Goal: Find specific page/section: Locate item on page

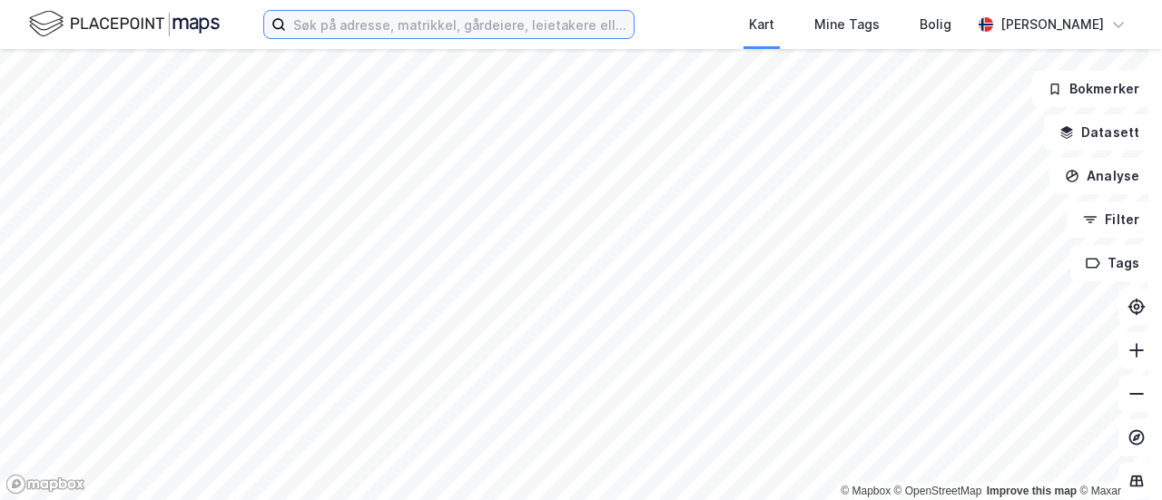
click at [414, 23] on input at bounding box center [460, 24] width 348 height 27
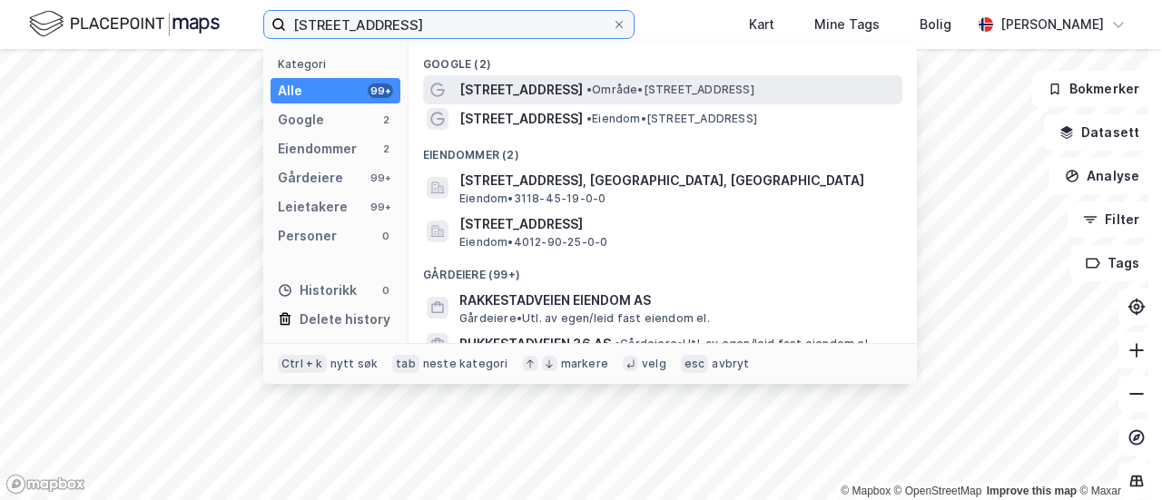
type input "[STREET_ADDRESS]"
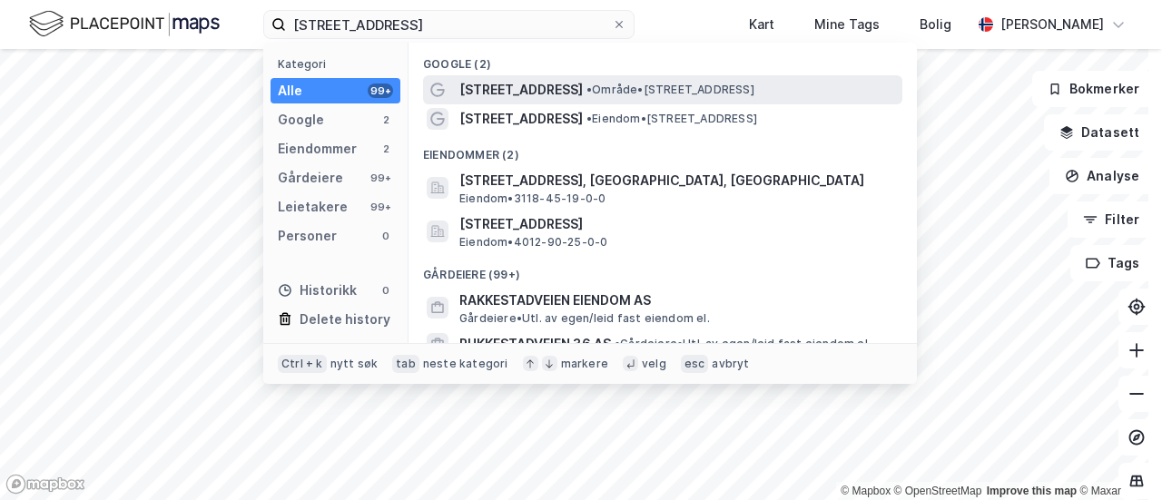
click at [518, 87] on span "[STREET_ADDRESS]" at bounding box center [522, 90] width 124 height 22
